Goal: Transaction & Acquisition: Purchase product/service

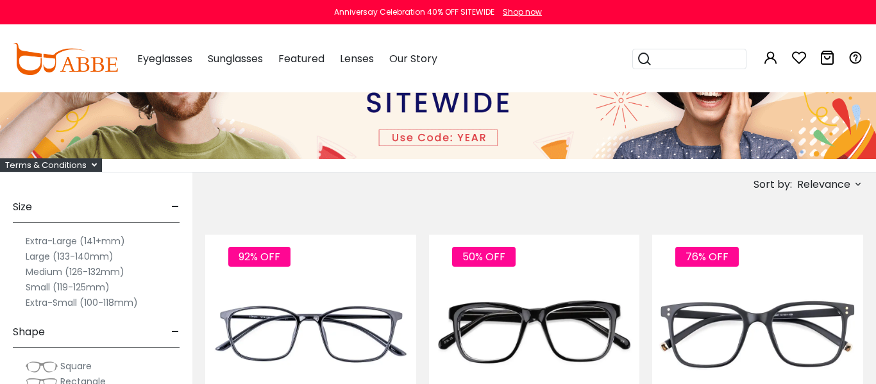
scroll to position [158, 0]
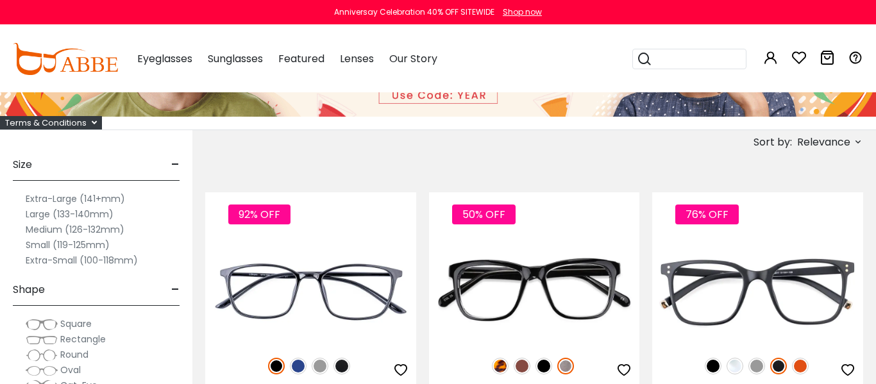
type input "**********"
click at [40, 231] on label "Medium (126-132mm)" at bounding box center [75, 229] width 99 height 15
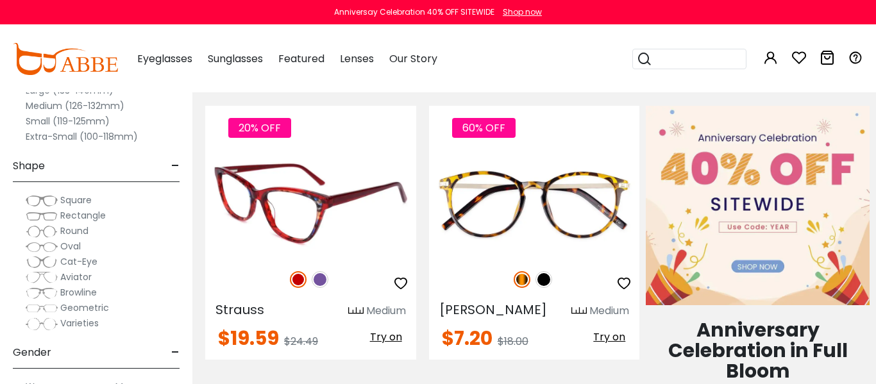
scroll to position [543, 0]
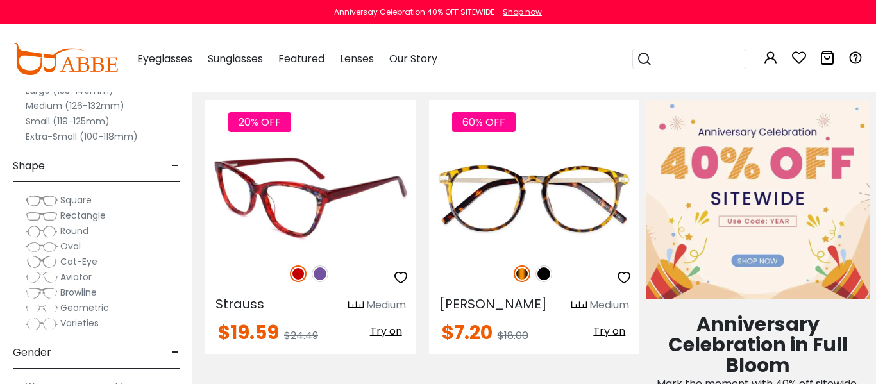
type input "**********"
click at [322, 275] on img at bounding box center [320, 273] width 17 height 17
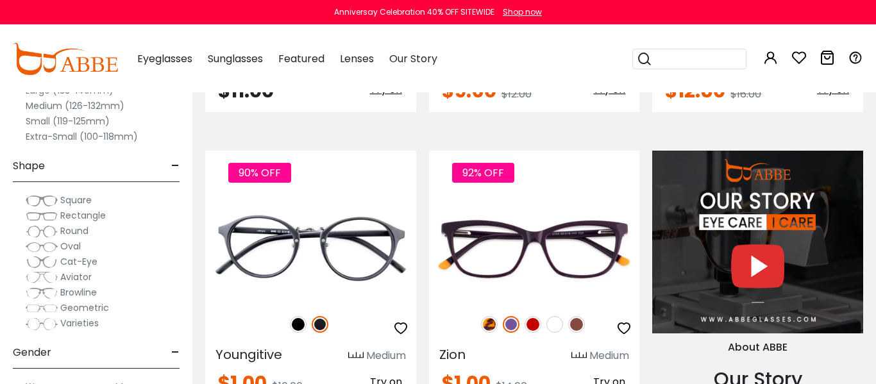
scroll to position [1131, 0]
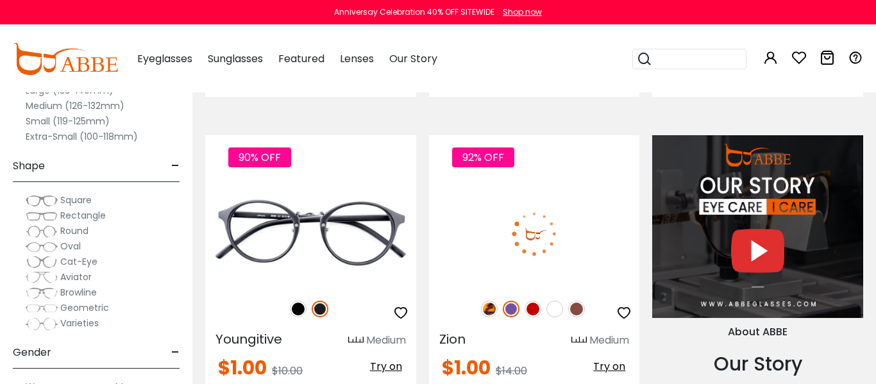
click at [537, 309] on img at bounding box center [533, 309] width 17 height 17
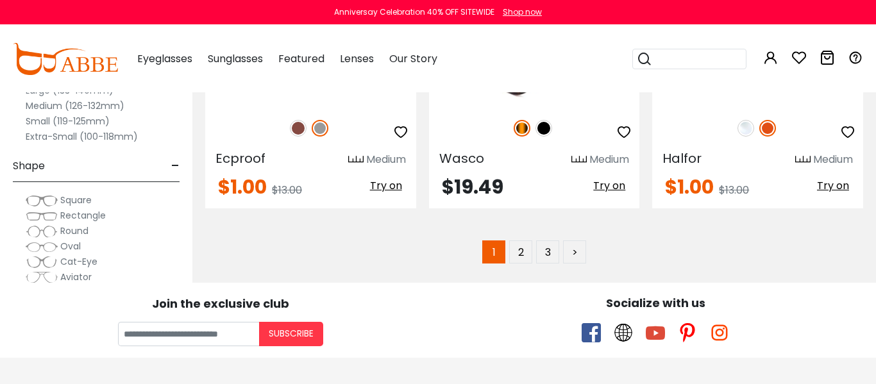
scroll to position [6007, 0]
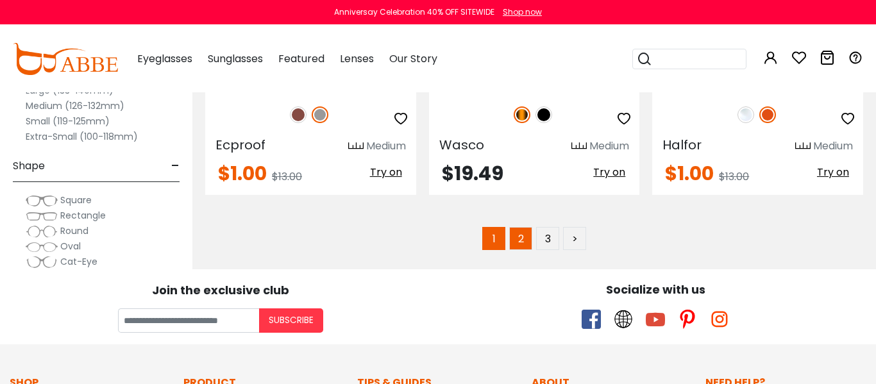
click at [521, 240] on link "2" at bounding box center [520, 238] width 23 height 23
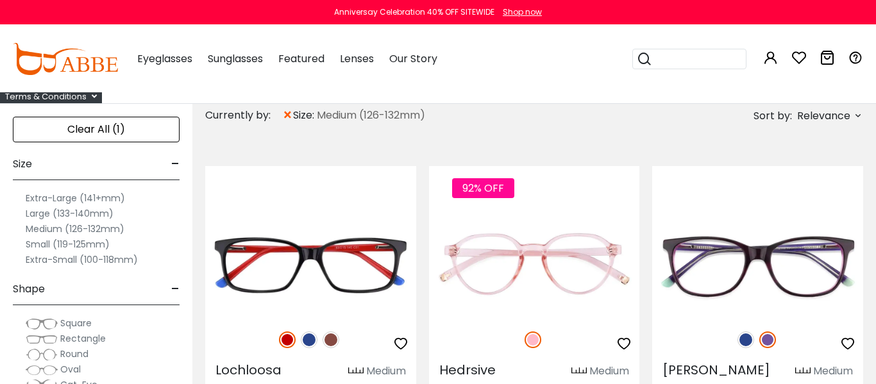
scroll to position [187, 0]
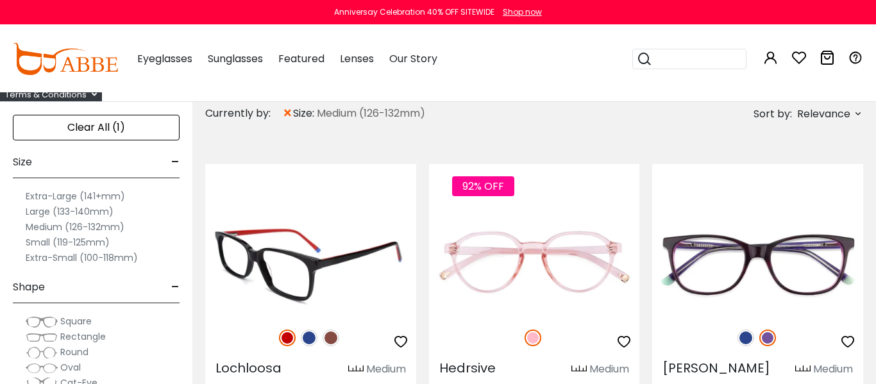
type input "**********"
click at [308, 337] on img at bounding box center [309, 338] width 17 height 17
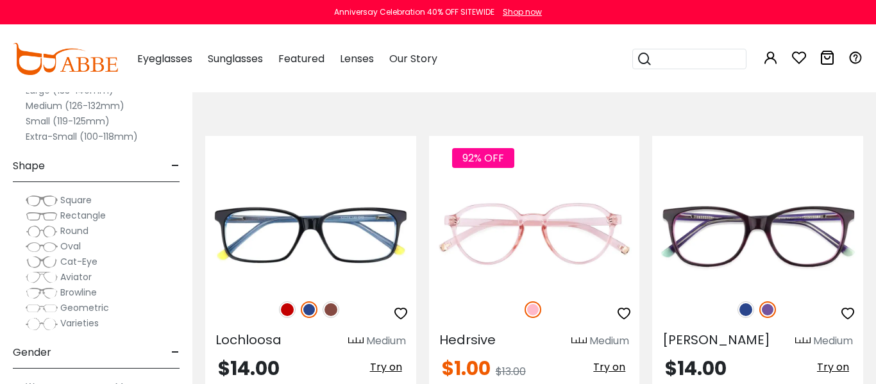
scroll to position [225, 0]
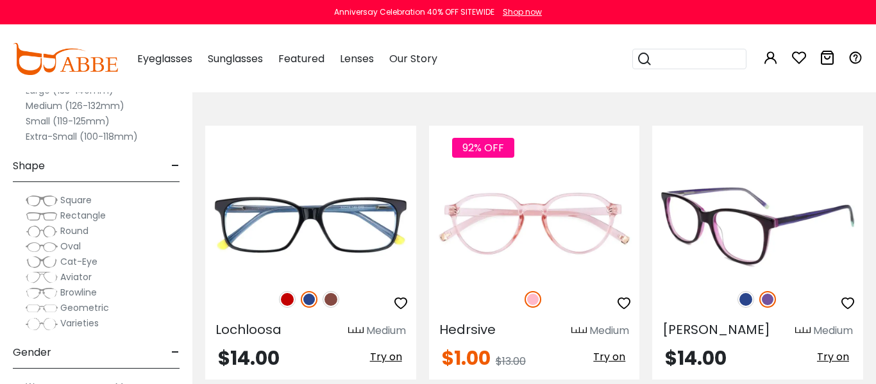
click at [748, 302] on img at bounding box center [745, 299] width 17 height 17
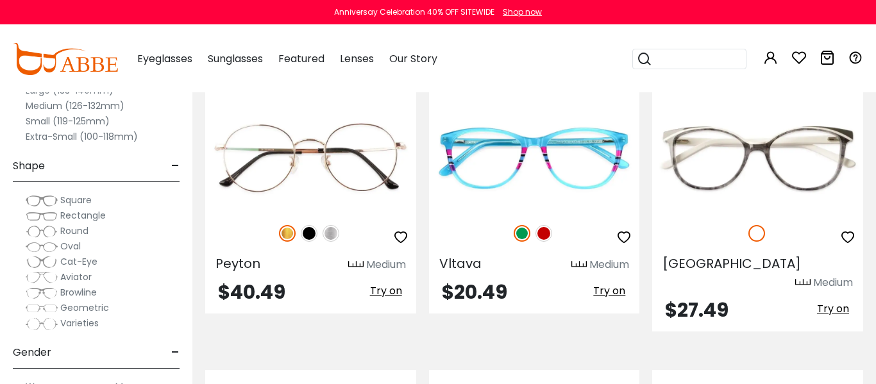
scroll to position [1193, 0]
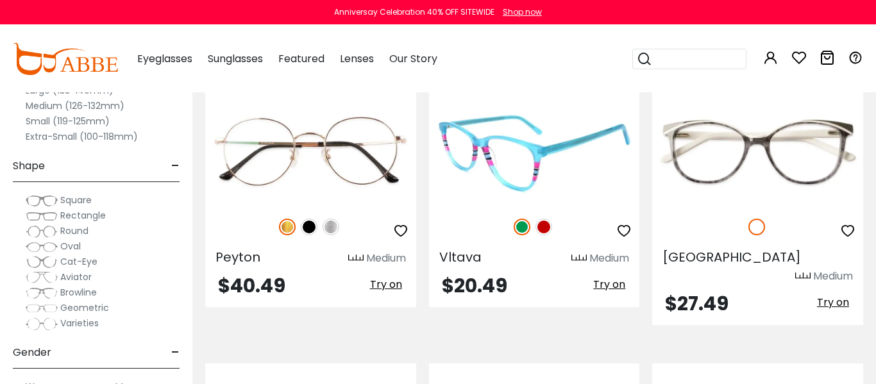
click at [547, 219] on img at bounding box center [543, 227] width 17 height 17
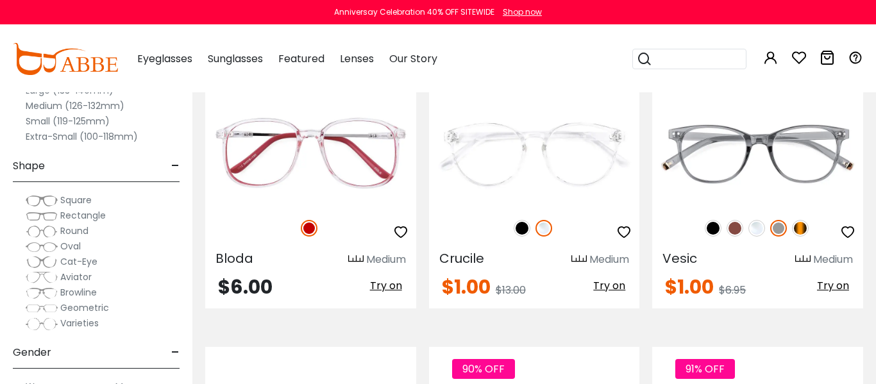
scroll to position [4453, 0]
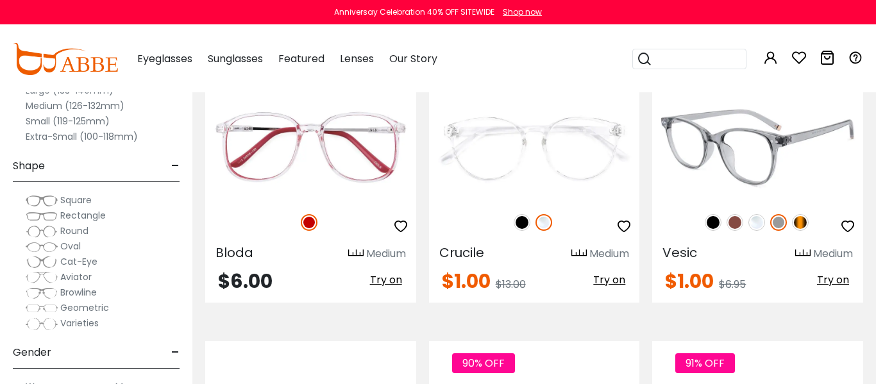
click at [802, 214] on img at bounding box center [800, 222] width 17 height 17
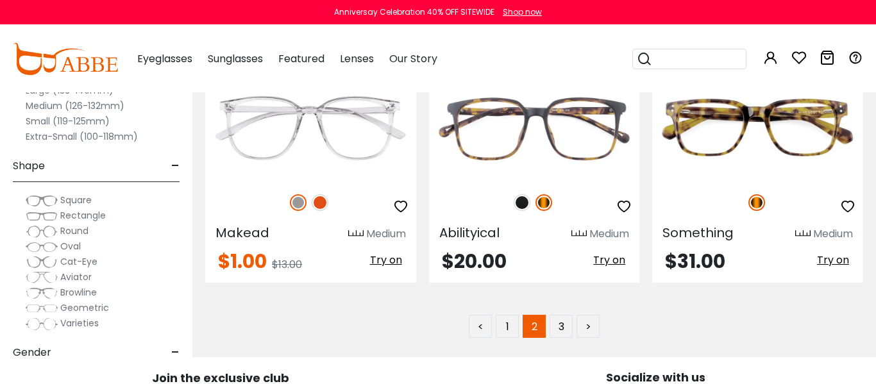
scroll to position [5938, 0]
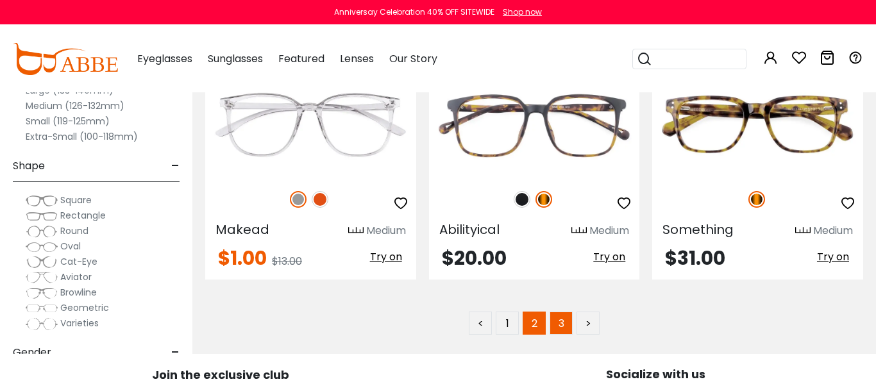
click at [562, 312] on link "3" at bounding box center [561, 323] width 23 height 23
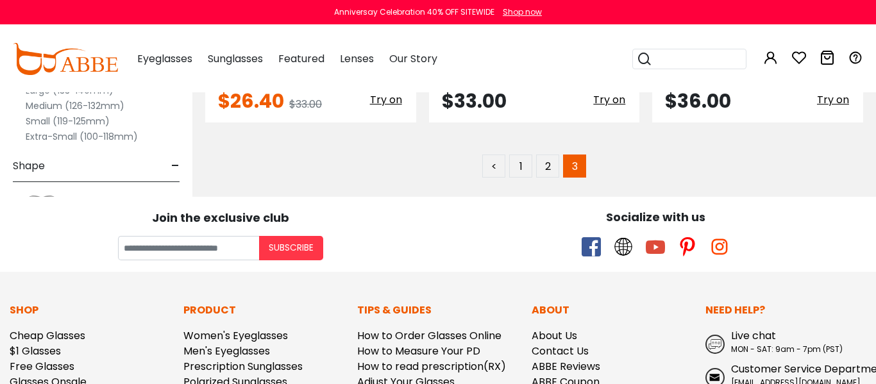
scroll to position [780, 0]
